Goal: Ask a question: Seek information or help from site administrators or community

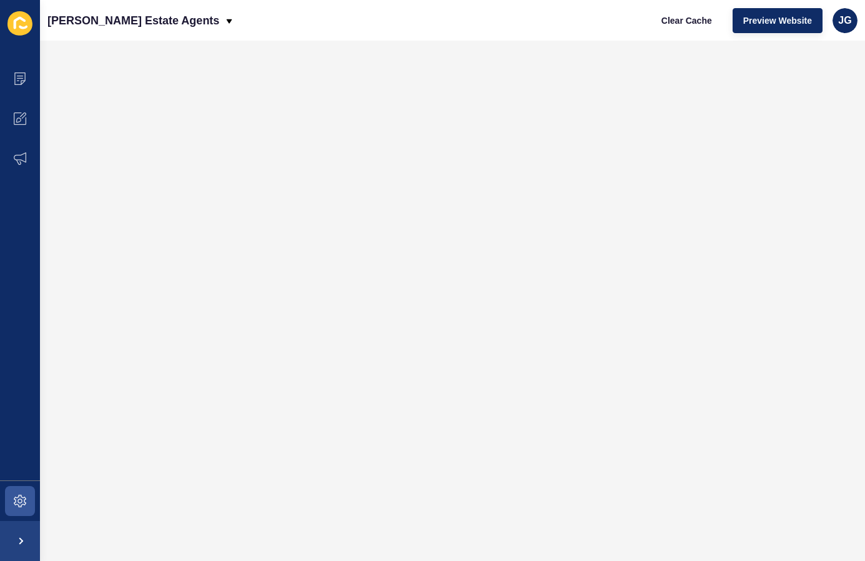
drag, startPoint x: 23, startPoint y: 478, endPoint x: 24, endPoint y: 487, distance: 8.1
click at [23, 478] on ul "Content Appearance Marketing" at bounding box center [20, 270] width 40 height 422
click at [23, 487] on span at bounding box center [20, 501] width 40 height 40
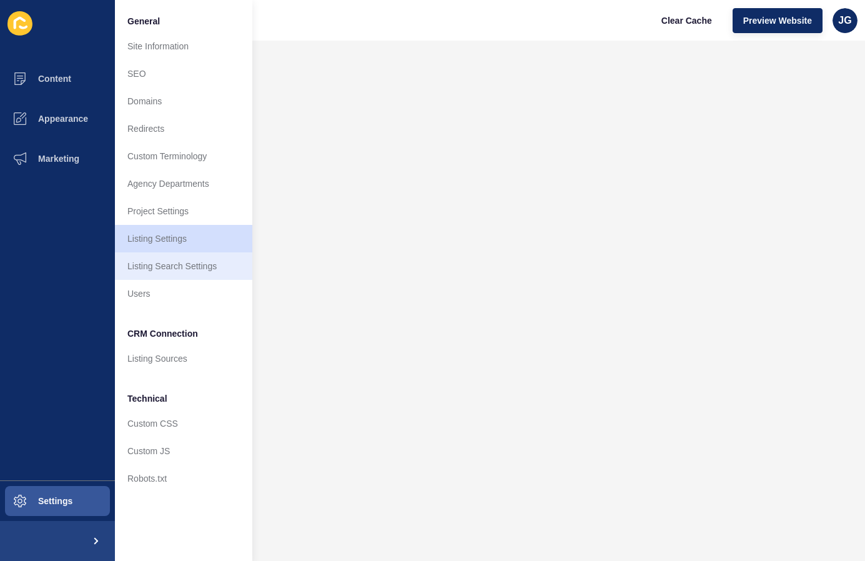
click at [203, 260] on link "Listing Search Settings" at bounding box center [183, 265] width 137 height 27
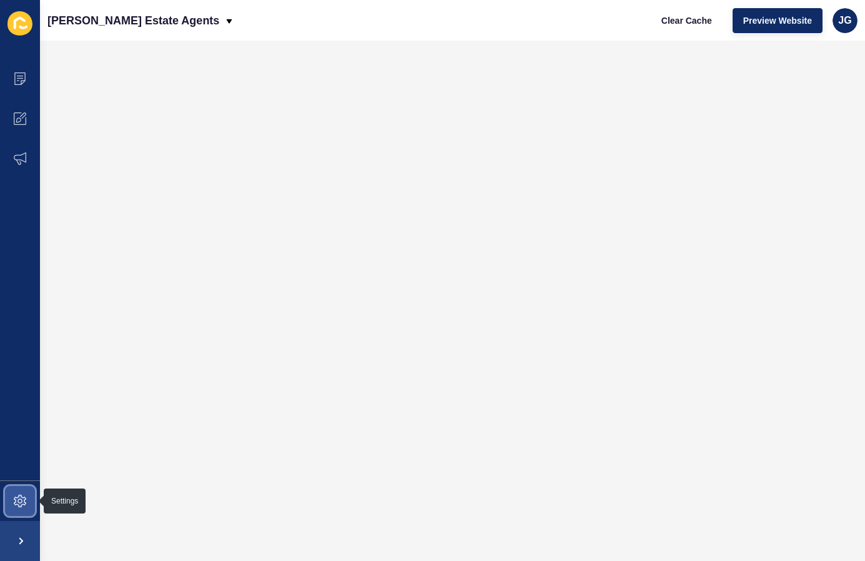
click at [34, 487] on span at bounding box center [20, 501] width 40 height 40
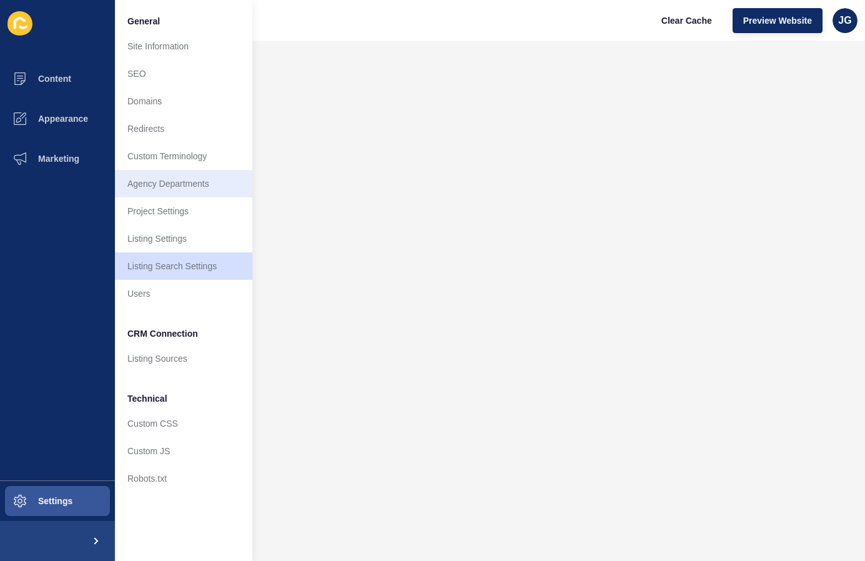
click at [189, 184] on link "Agency Departments" at bounding box center [183, 183] width 137 height 27
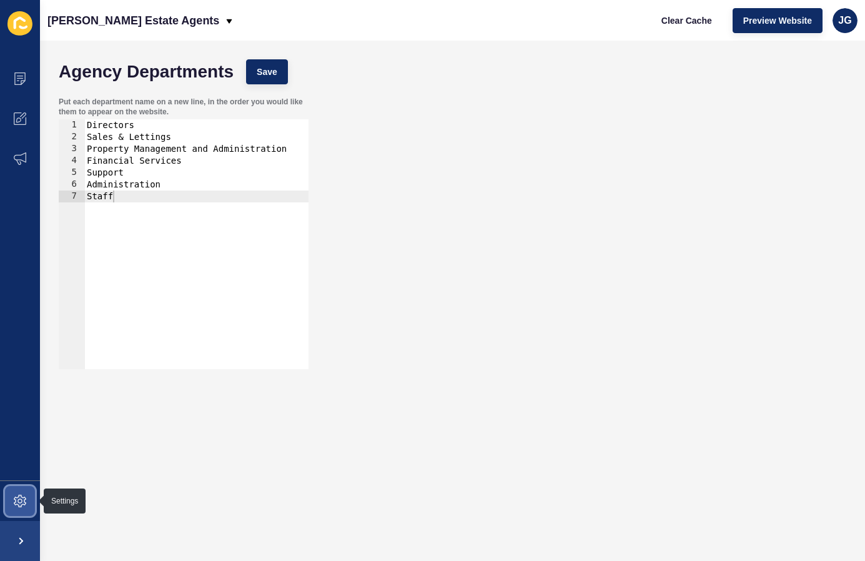
click at [22, 497] on icon at bounding box center [20, 501] width 12 height 12
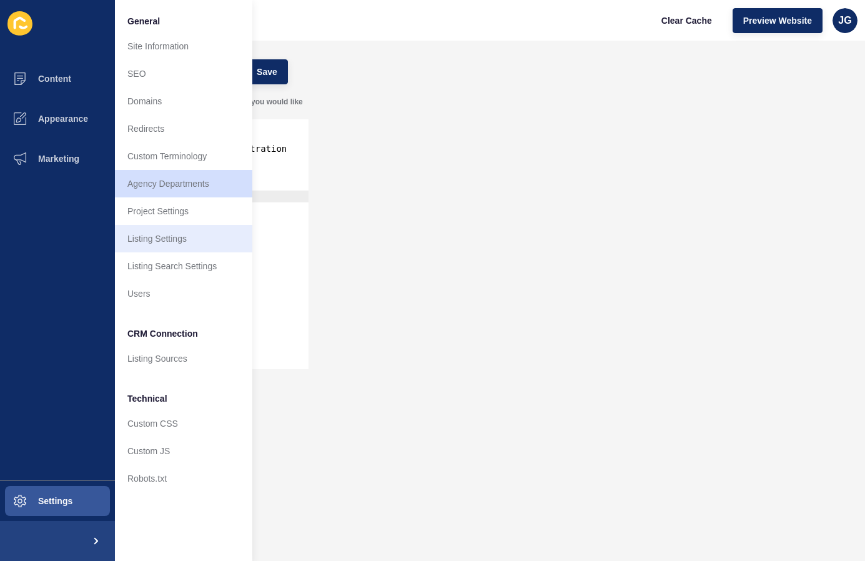
click at [189, 240] on link "Listing Settings" at bounding box center [183, 238] width 137 height 27
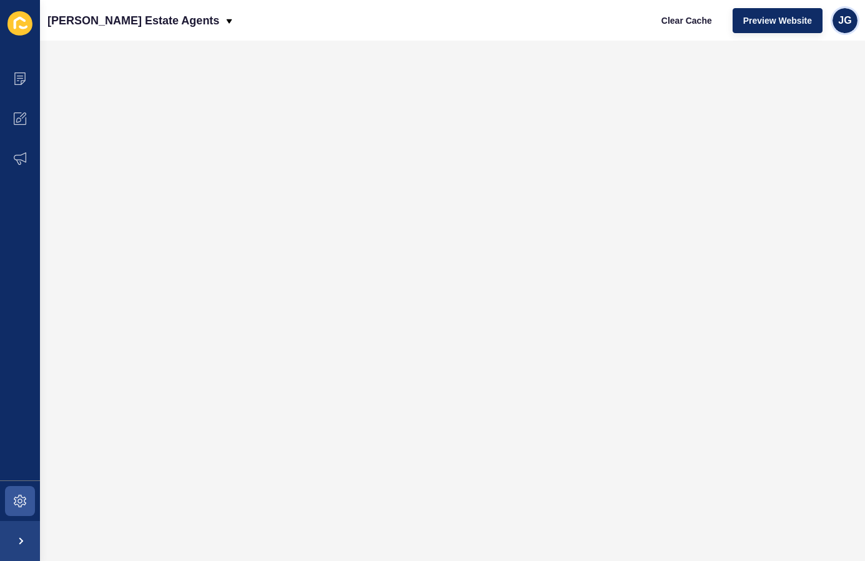
click at [846, 26] on span "JG" at bounding box center [844, 20] width 13 height 12
click at [24, 33] on icon at bounding box center [19, 23] width 25 height 24
click at [24, 22] on icon at bounding box center [19, 23] width 25 height 24
click at [19, 62] on span at bounding box center [20, 79] width 40 height 40
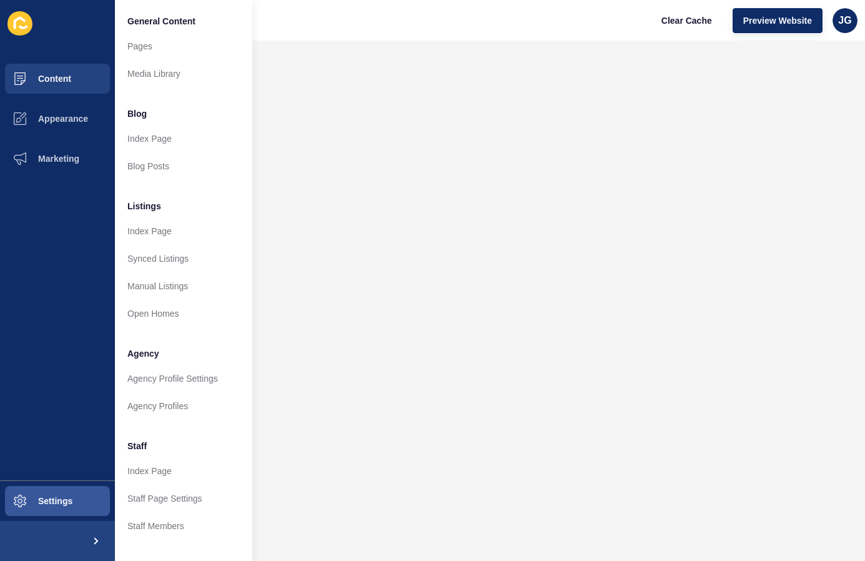
click at [21, 35] on icon at bounding box center [19, 23] width 25 height 24
click at [854, 21] on div "JG" at bounding box center [845, 20] width 25 height 25
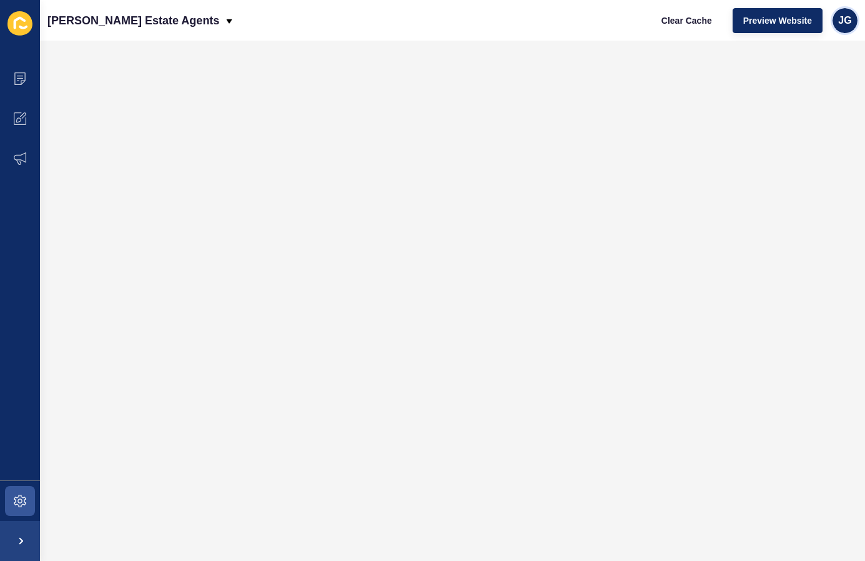
click at [843, 27] on div "JG" at bounding box center [845, 20] width 25 height 25
click at [824, 73] on link "Contact Support" at bounding box center [816, 76] width 92 height 27
click at [833, 16] on div "JG" at bounding box center [845, 20] width 25 height 25
click at [819, 69] on link "Contact Support" at bounding box center [816, 76] width 92 height 27
